Goal: Answer question/provide support

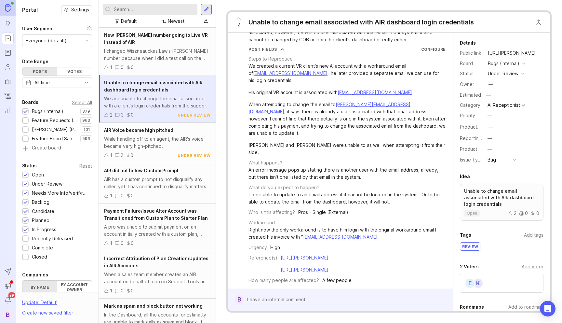
scroll to position [34, 0]
click at [401, 127] on div "When attempting to change the email to [PERSON_NAME][EMAIL_ADDRESS][DOMAIN_NAME…" at bounding box center [347, 118] width 197 height 36
drag, startPoint x: 395, startPoint y: 102, endPoint x: 336, endPoint y: 102, distance: 58.2
click at [336, 102] on div "When attempting to change the email to [PERSON_NAME][EMAIL_ADDRESS][DOMAIN_NAME…" at bounding box center [347, 118] width 197 height 36
copy link "[PERSON_NAME][EMAIL_ADDRESS][DOMAIN_NAME]"
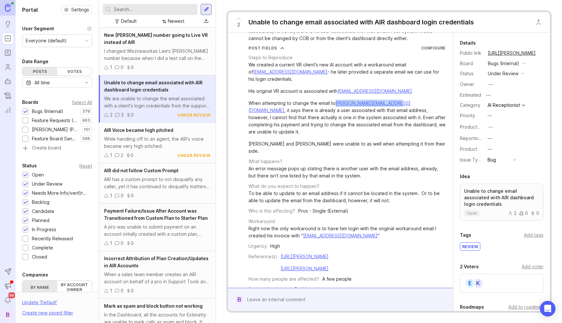
scroll to position [209, 0]
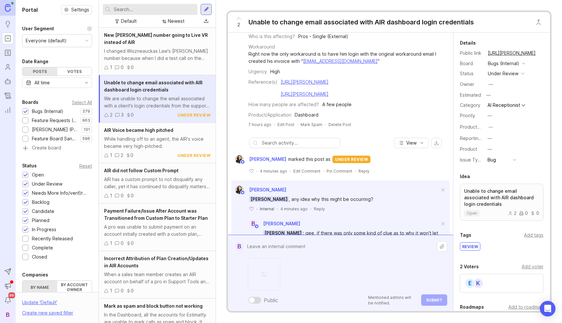
click at [292, 247] on textarea at bounding box center [340, 246] width 194 height 12
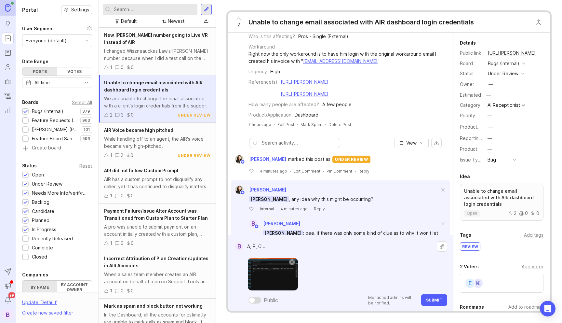
type textarea "A, B, C ..."
click at [290, 247] on textarea "A, B, C ..." at bounding box center [340, 246] width 194 height 12
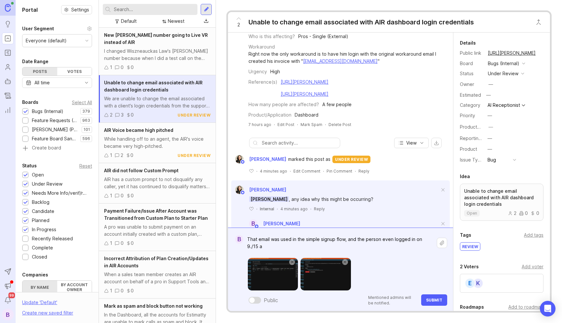
type textarea "That email was used in the simple signup flow, and the person even logged in on…"
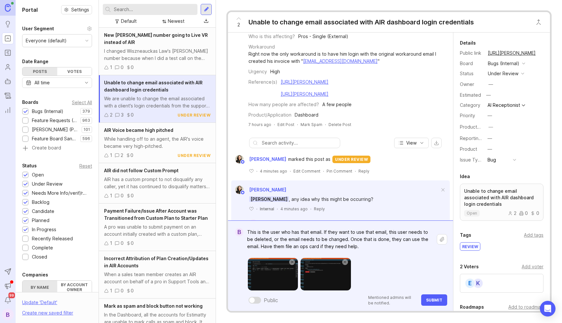
click at [262, 248] on textarea "This is the user who has that email. If they want to use that email, this user …" at bounding box center [340, 239] width 194 height 27
type textarea "This is the user who has that email. If they want to use that email, this user …"
click at [432, 298] on span "Submit" at bounding box center [434, 299] width 16 height 5
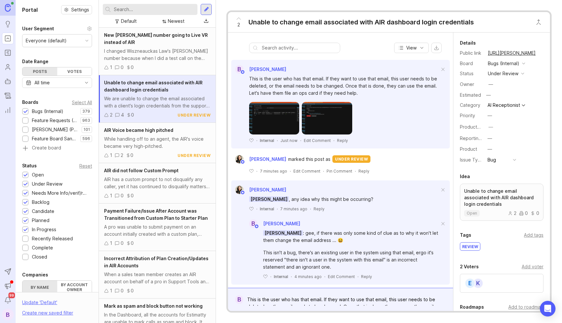
scroll to position [290, 0]
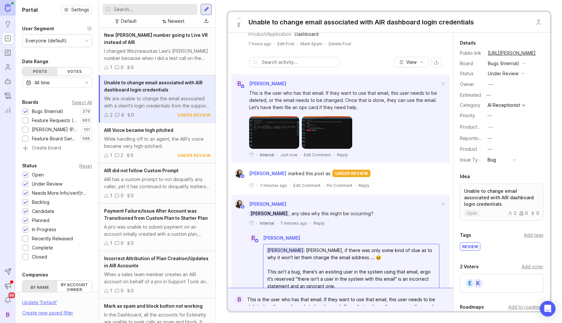
click at [314, 278] on textarea "[PERSON_NAME]: [PERSON_NAME], if there was only some kind of clue as to why it …" at bounding box center [352, 268] width 176 height 48
click at [341, 279] on textarea "[PERSON_NAME]: [PERSON_NAME], if there was only some kind of clue as to why it …" at bounding box center [352, 268] width 176 height 48
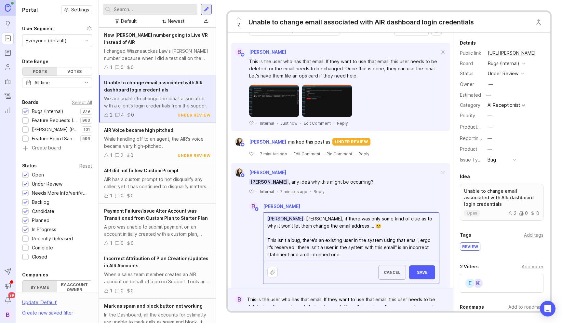
scroll to position [323, 0]
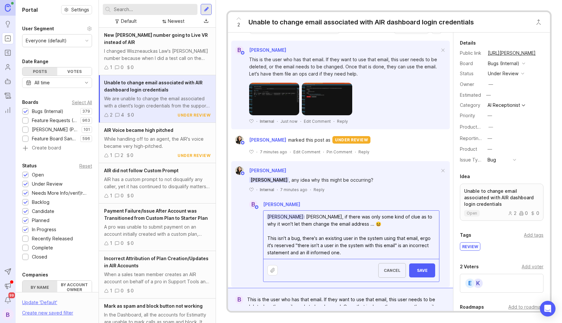
type textarea "[PERSON_NAME]: [PERSON_NAME], if there was only some kind of clue as to why it …"
click at [418, 268] on span "Save" at bounding box center [422, 270] width 16 height 5
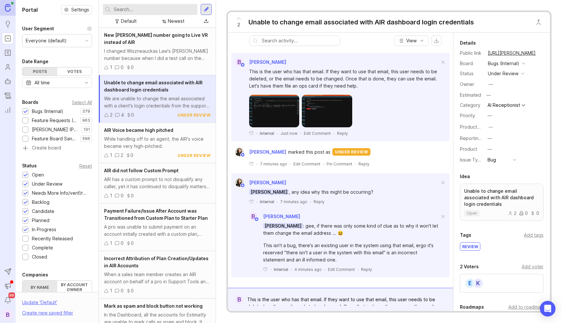
scroll to position [304, 0]
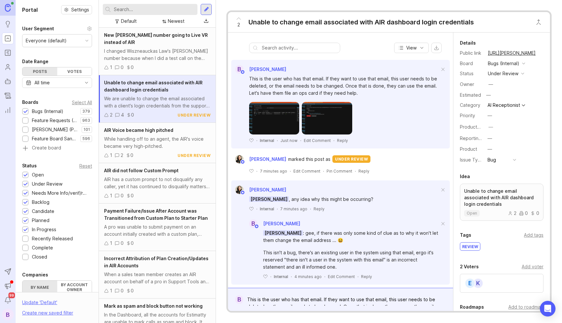
click at [505, 80] on div "Owner —" at bounding box center [502, 84] width 84 height 10
click at [503, 71] on div "under review" at bounding box center [503, 73] width 31 height 7
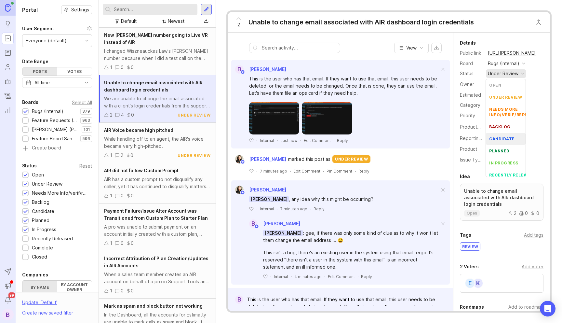
scroll to position [28, 0]
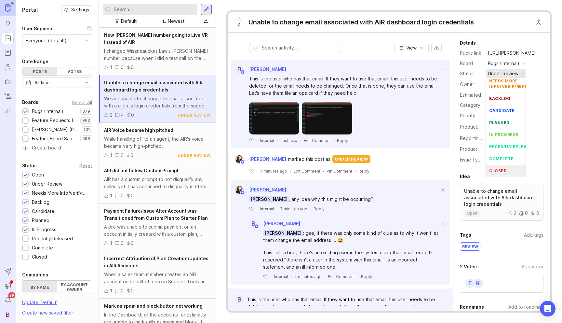
click at [506, 167] on li "closed" at bounding box center [506, 171] width 40 height 12
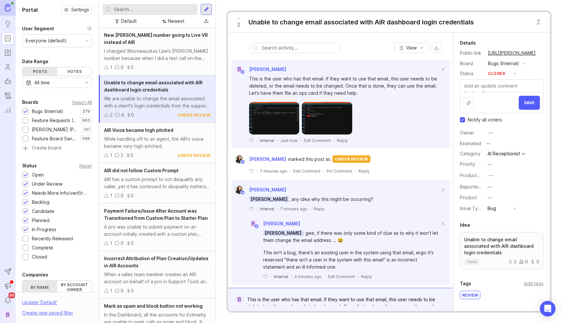
click at [492, 87] on textarea at bounding box center [501, 86] width 83 height 12
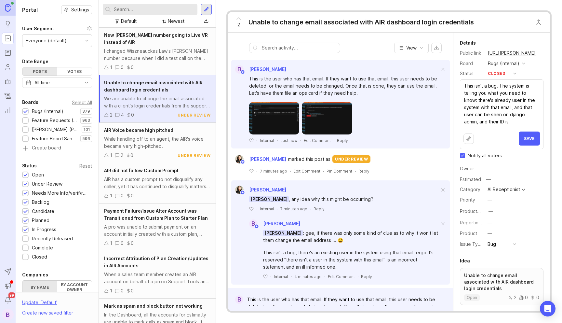
paste textarea "27785"
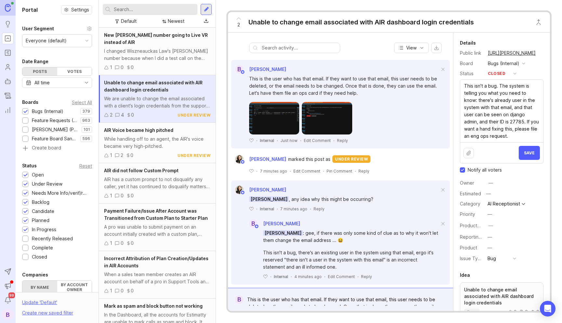
type textarea "This isn't a bug. The system is telling you what you need to know: there's alre…"
click at [531, 153] on span "Save" at bounding box center [529, 152] width 11 height 5
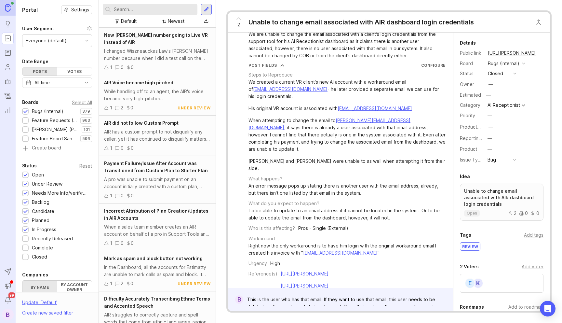
scroll to position [0, 0]
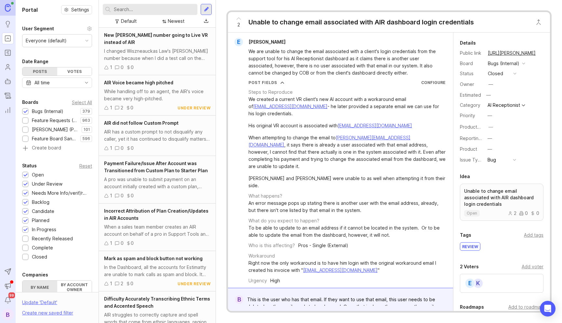
click at [500, 55] on link "[URL][PERSON_NAME]" at bounding box center [512, 53] width 52 height 8
